Goal: Information Seeking & Learning: Learn about a topic

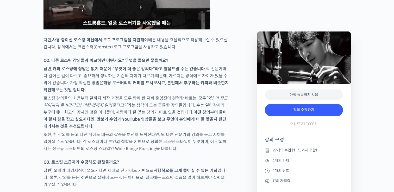
scroll to position [2294, 0]
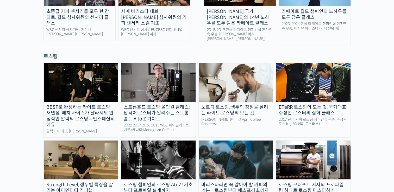
scroll to position [443, 0]
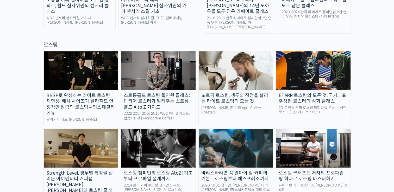
click at [94, 136] on img at bounding box center [81, 148] width 75 height 39
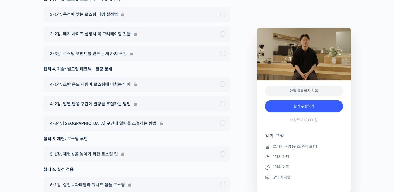
scroll to position [3076, 0]
